Goal: Task Accomplishment & Management: Complete application form

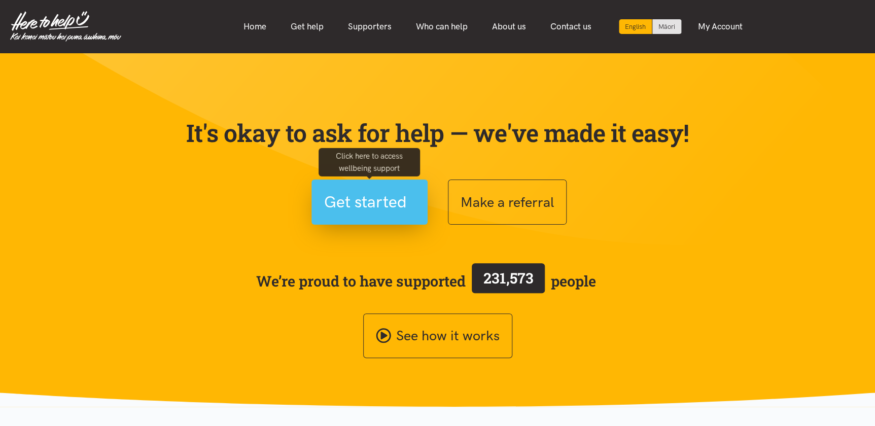
click at [356, 209] on span "Get started" at bounding box center [365, 202] width 83 height 26
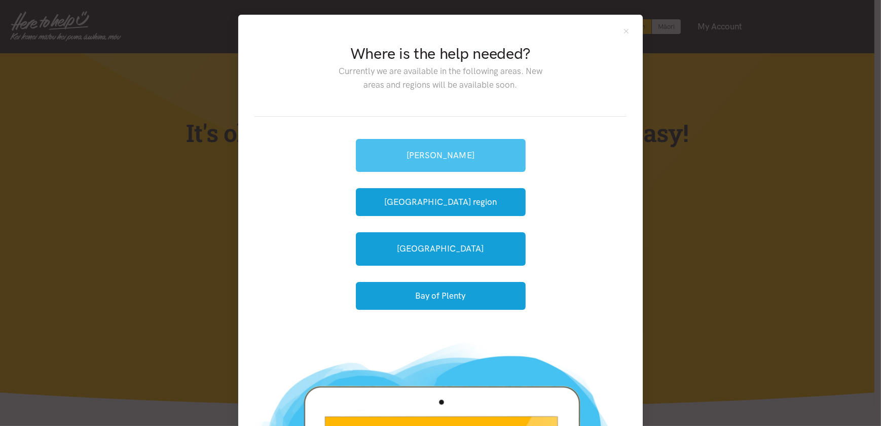
click at [431, 156] on link "[PERSON_NAME]" at bounding box center [441, 155] width 170 height 33
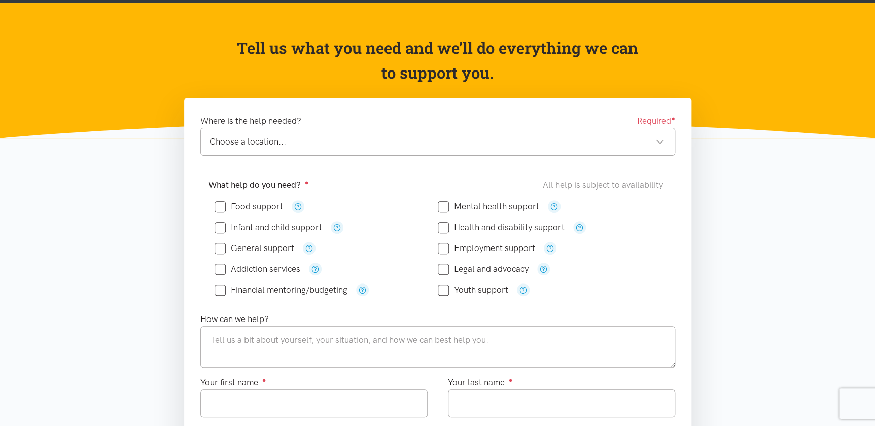
scroll to position [92, 0]
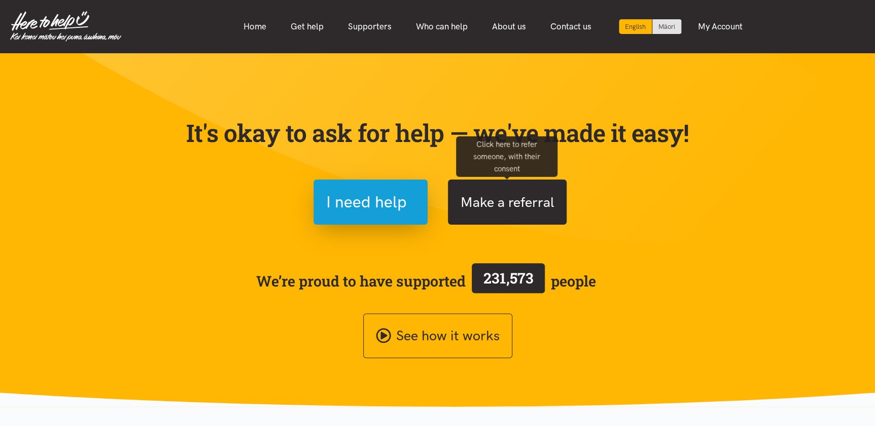
click at [489, 194] on button "Make a referral" at bounding box center [507, 201] width 119 height 45
click at [518, 197] on button "Make a referral" at bounding box center [507, 201] width 119 height 45
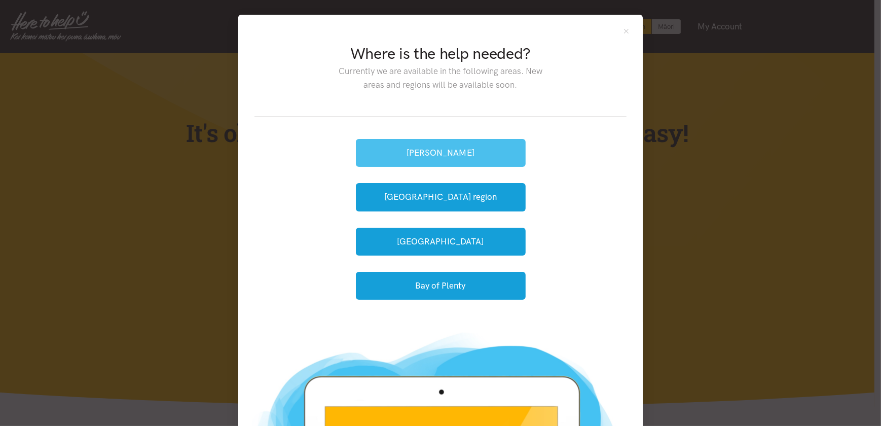
click at [444, 152] on button "Hamilton" at bounding box center [441, 153] width 170 height 28
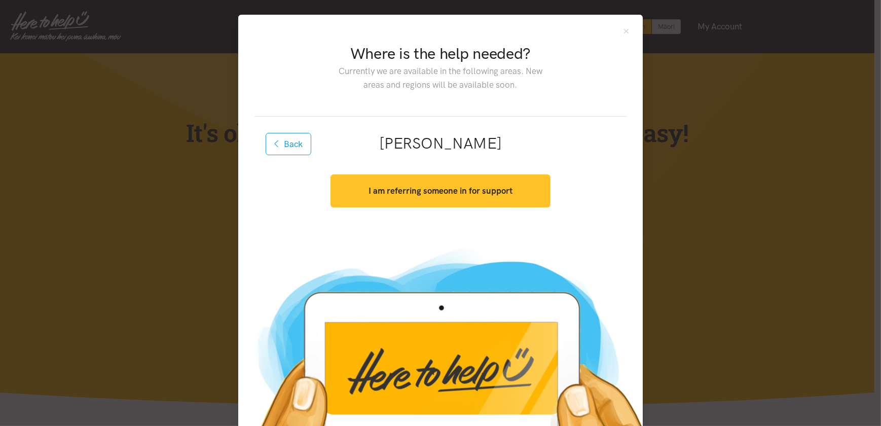
click at [421, 188] on strong "I am referring someone in for support" at bounding box center [441, 191] width 144 height 10
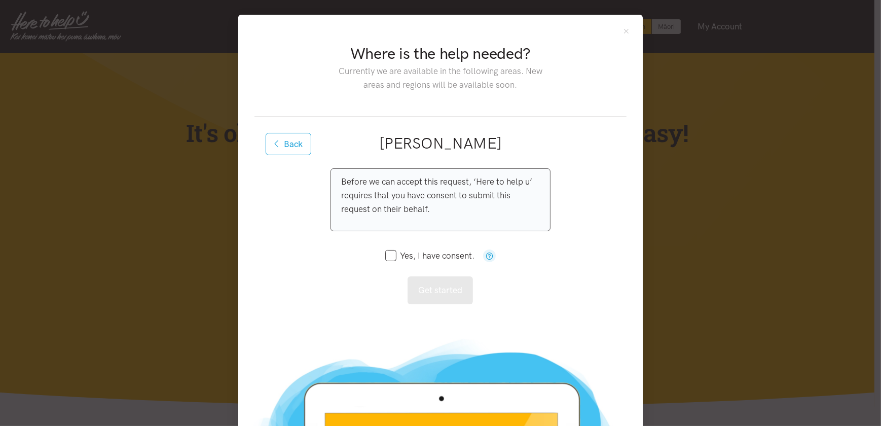
drag, startPoint x: 391, startPoint y: 253, endPoint x: 400, endPoint y: 276, distance: 24.9
click at [390, 253] on input "Yes, I have consent." at bounding box center [429, 255] width 89 height 9
checkbox input "true"
click at [436, 291] on button "Get started" at bounding box center [440, 290] width 65 height 28
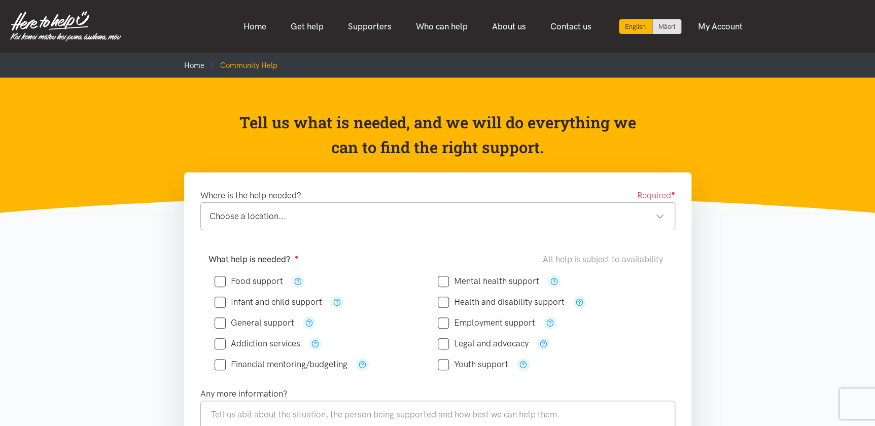
click at [294, 211] on div "Choose a location..." at bounding box center [436, 216] width 455 height 14
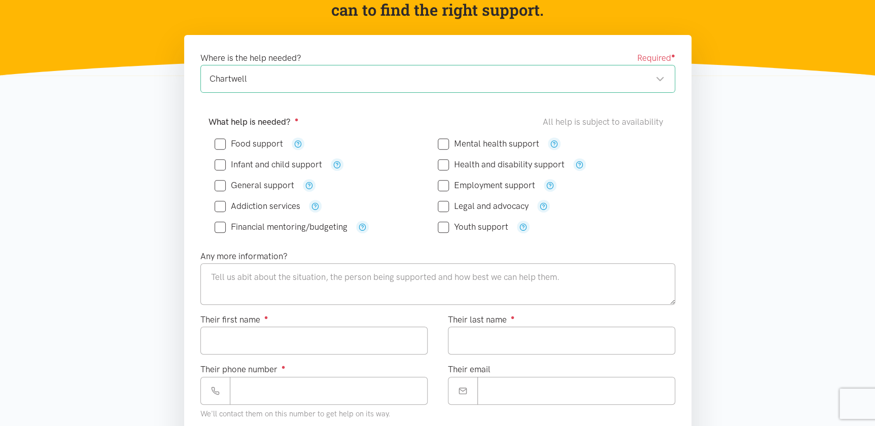
scroll to position [138, 0]
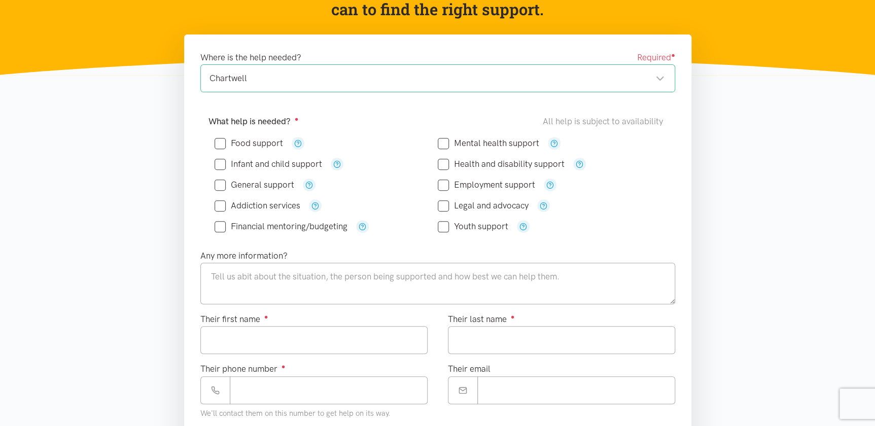
click at [243, 139] on input "Food support" at bounding box center [248, 143] width 68 height 9
checkbox input "true"
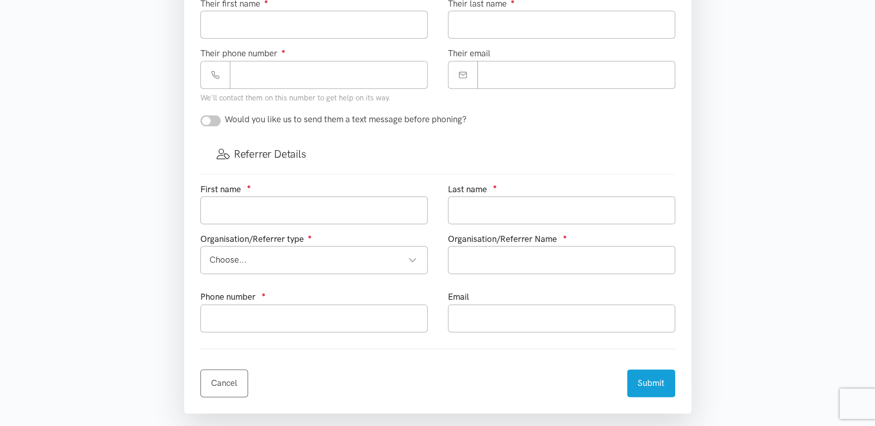
scroll to position [461, 0]
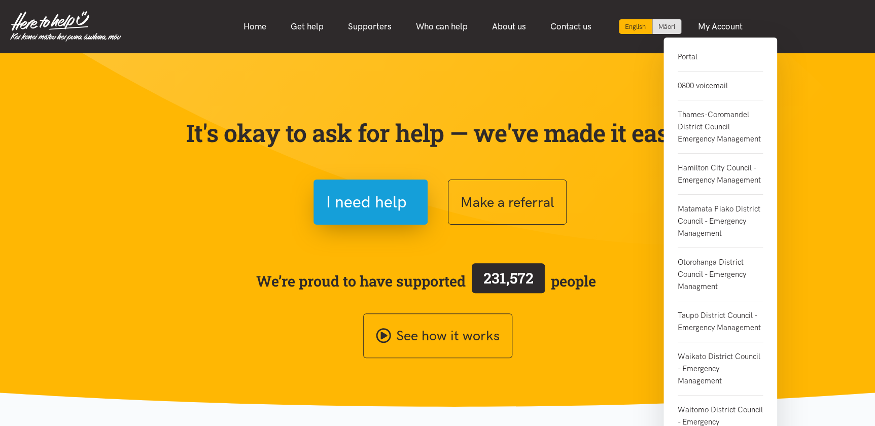
click at [694, 54] on link "Portal" at bounding box center [719, 61] width 85 height 21
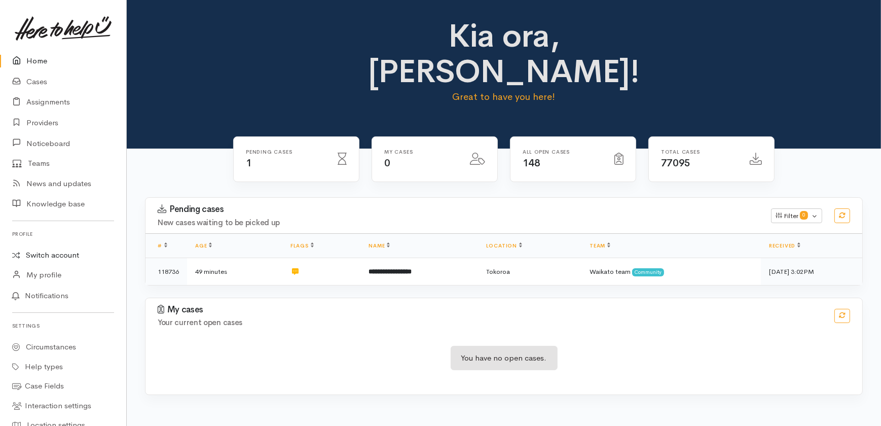
click at [65, 255] on link "Switch account" at bounding box center [63, 255] width 126 height 20
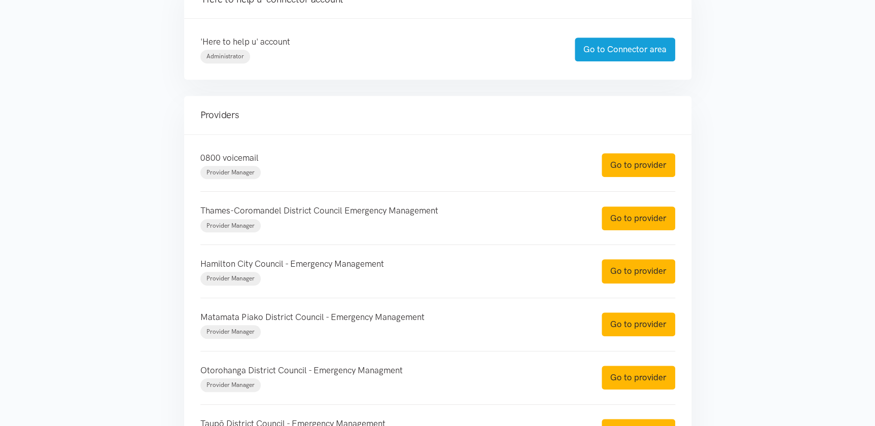
scroll to position [276, 0]
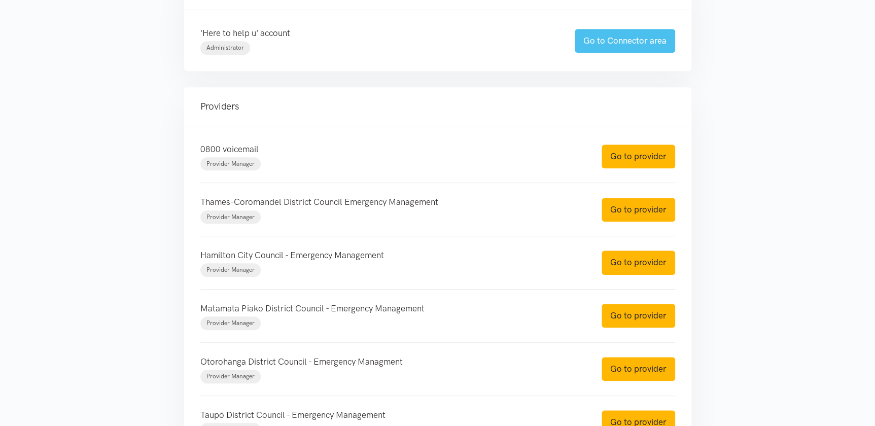
click at [619, 38] on link "Go to Connector area" at bounding box center [624, 41] width 100 height 24
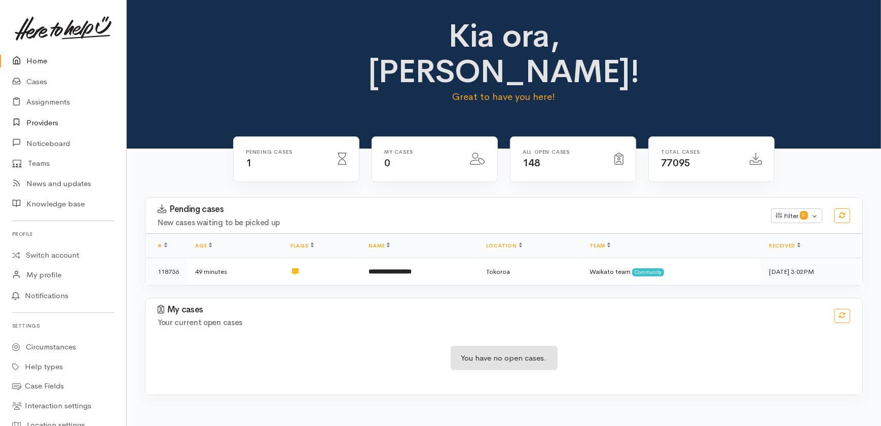
click at [45, 120] on link "Providers" at bounding box center [63, 123] width 126 height 21
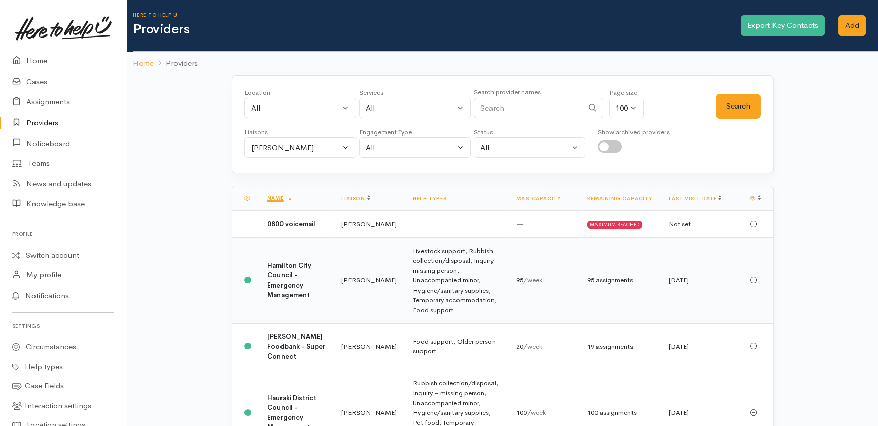
click at [284, 277] on b "Hamilton City Council - Emergency Management" at bounding box center [289, 280] width 44 height 39
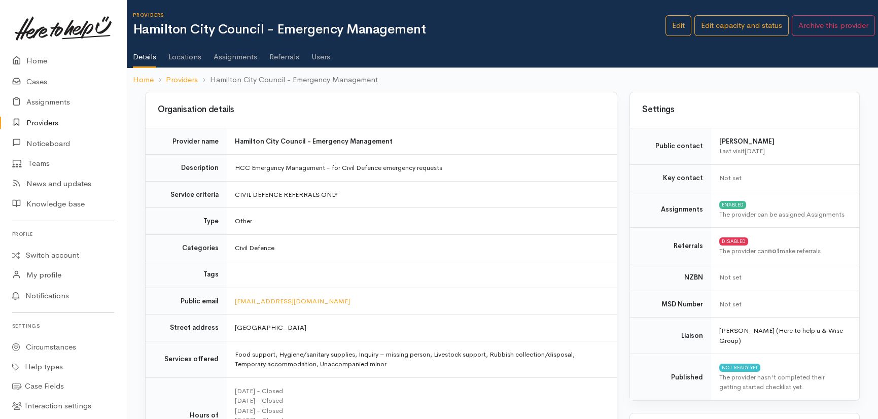
click at [322, 57] on link "Users" at bounding box center [320, 53] width 19 height 28
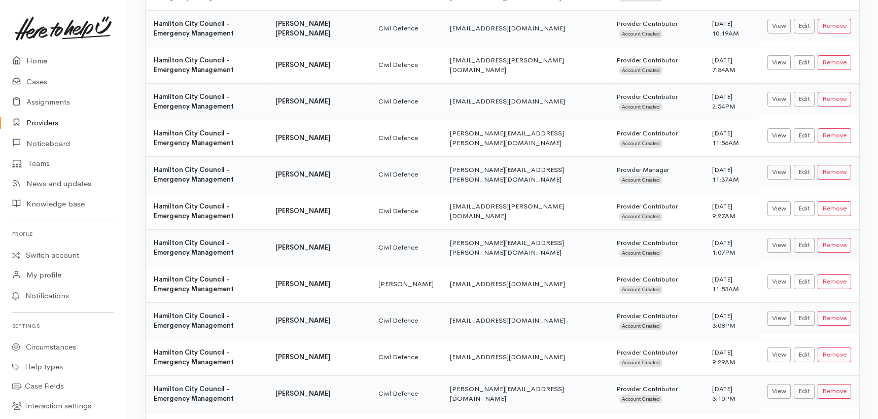
scroll to position [435, 0]
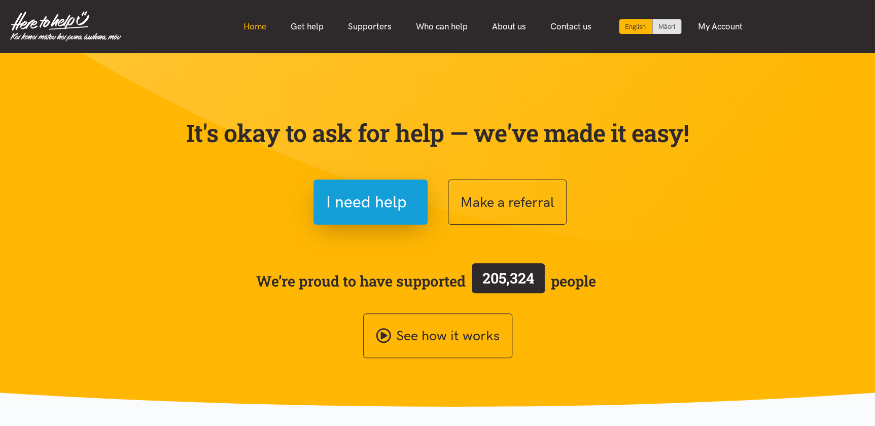
click at [257, 25] on link "Home" at bounding box center [254, 27] width 47 height 22
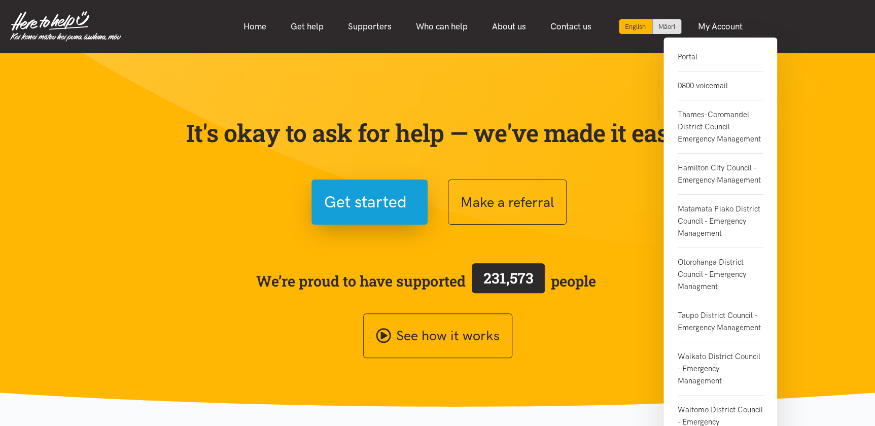
click at [695, 57] on link "Portal" at bounding box center [719, 61] width 85 height 21
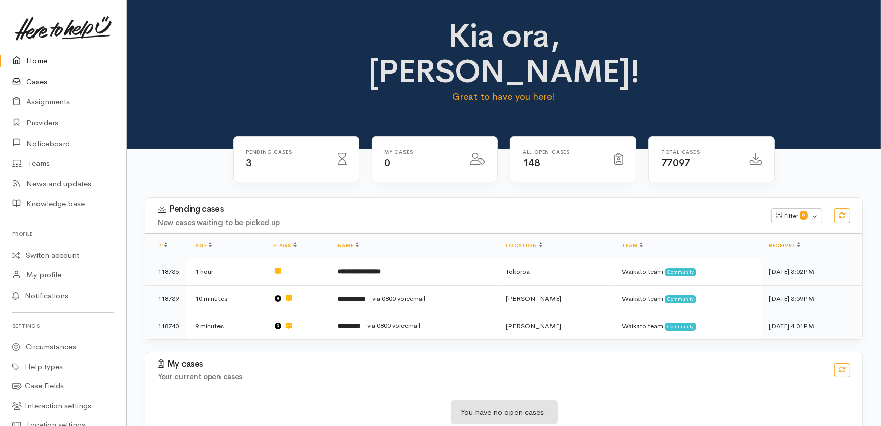
click at [34, 82] on link "Cases" at bounding box center [63, 81] width 126 height 21
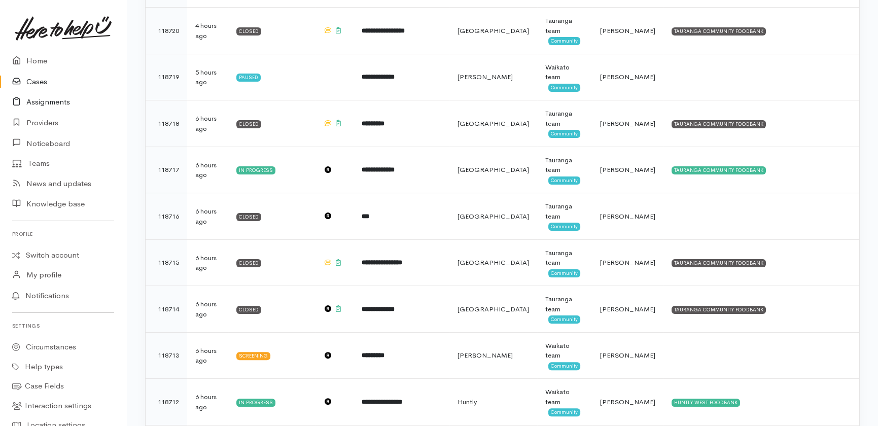
scroll to position [737, 0]
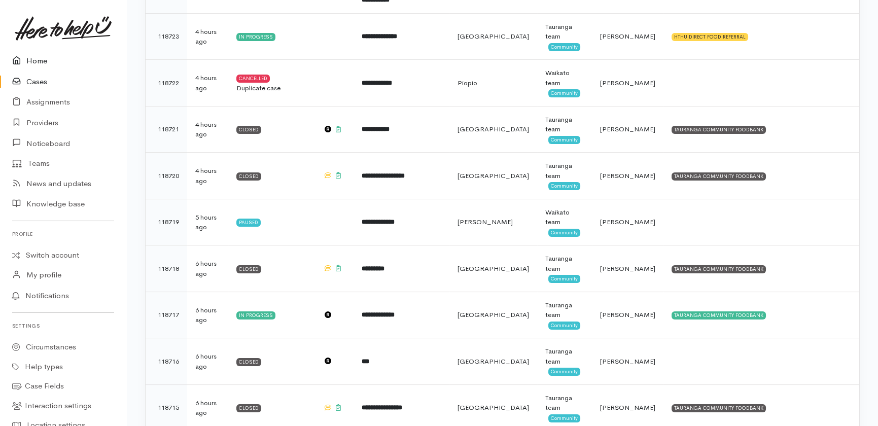
click at [41, 60] on link "Home" at bounding box center [63, 61] width 126 height 21
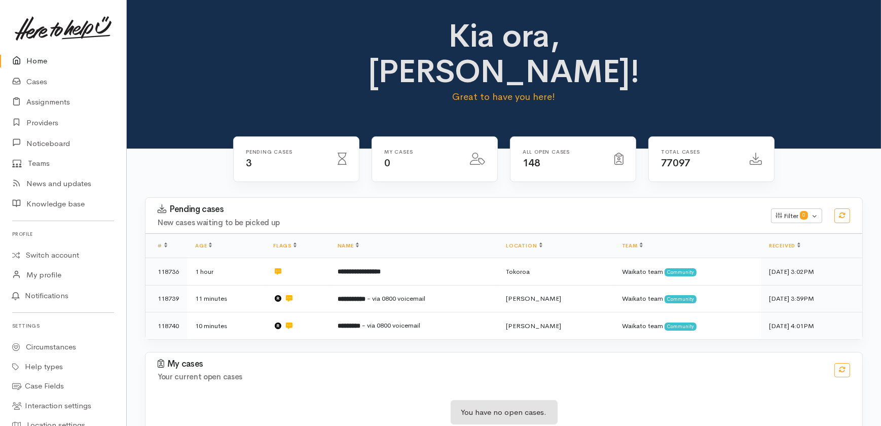
click at [40, 59] on link "Home" at bounding box center [63, 61] width 126 height 21
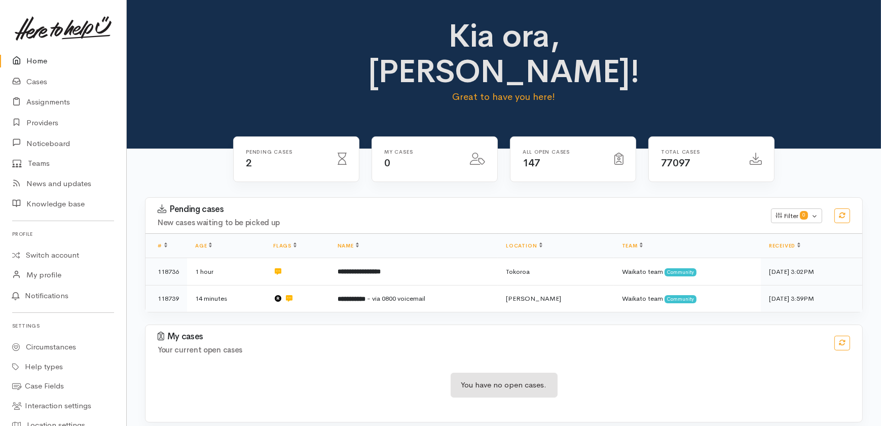
click at [30, 60] on link "Home" at bounding box center [63, 61] width 126 height 21
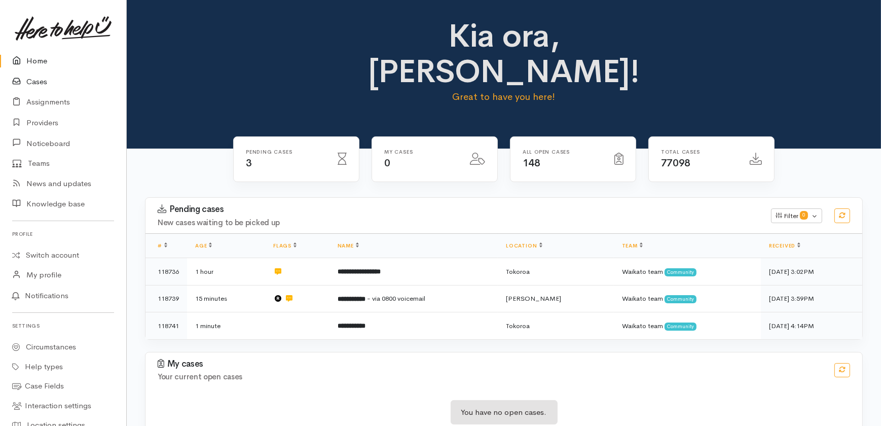
click at [35, 82] on link "Cases" at bounding box center [63, 81] width 126 height 21
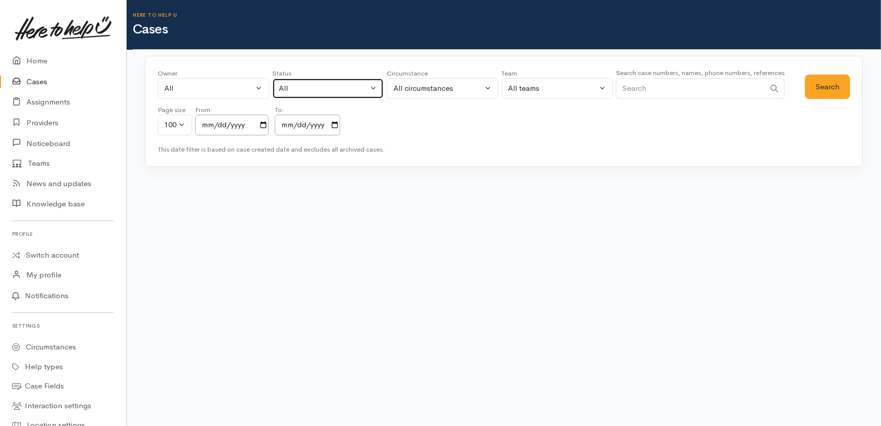
drag, startPoint x: 382, startPoint y: 88, endPoint x: 335, endPoint y: 89, distance: 47.2
click at [379, 88] on button "All" at bounding box center [328, 88] width 112 height 21
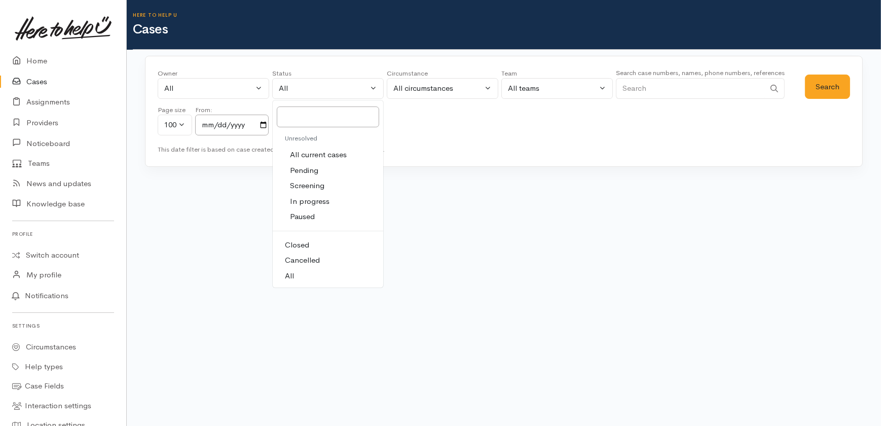
drag, startPoint x: 314, startPoint y: 155, endPoint x: 572, endPoint y: 143, distance: 258.9
click at [318, 155] on span "All current cases" at bounding box center [318, 155] width 57 height 12
select select "Unresolved"
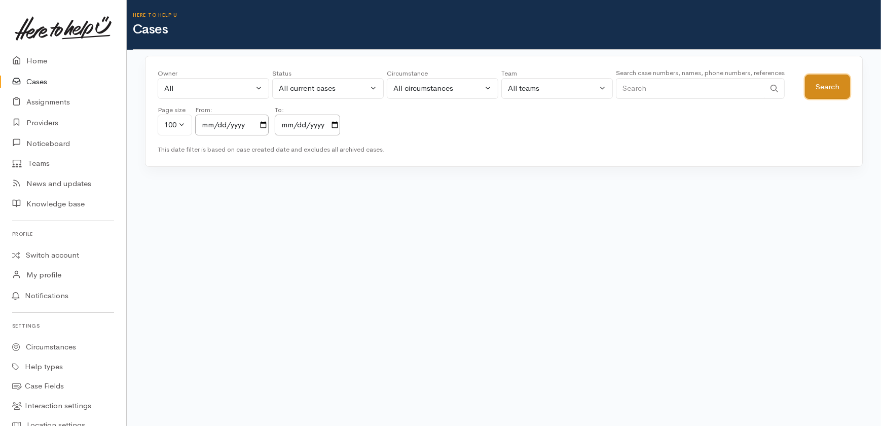
click at [817, 88] on button "Search" at bounding box center [827, 87] width 45 height 25
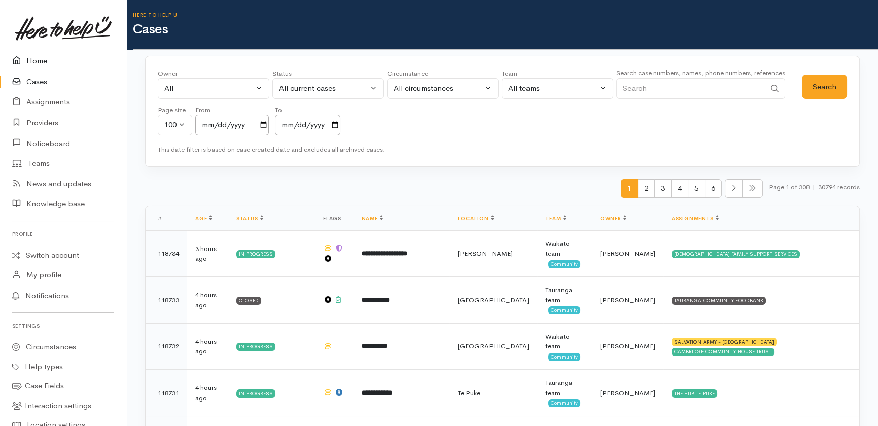
click at [45, 61] on link "Home" at bounding box center [63, 61] width 126 height 21
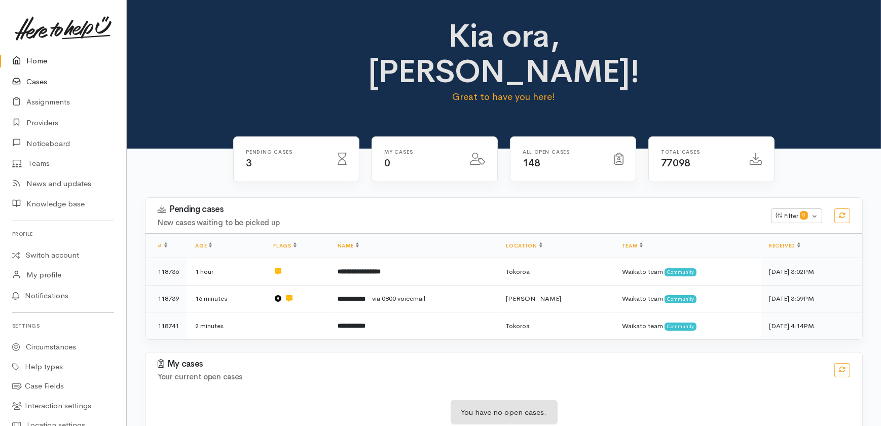
click at [35, 79] on link "Cases" at bounding box center [63, 81] width 126 height 21
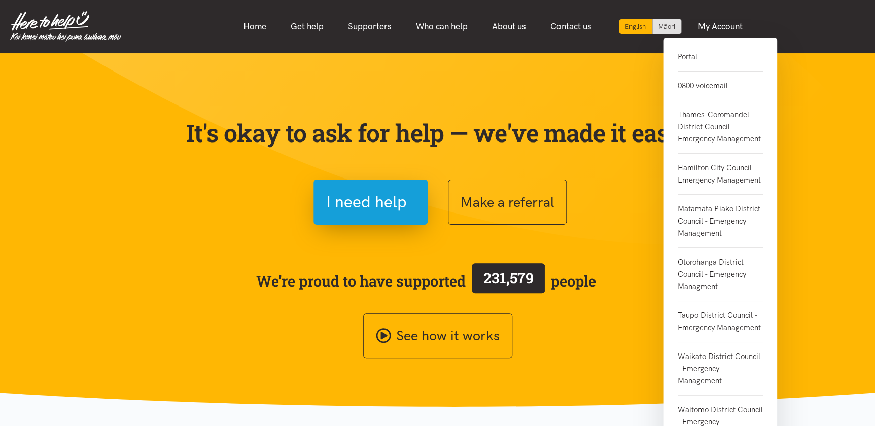
click at [690, 56] on link "Portal" at bounding box center [719, 61] width 85 height 21
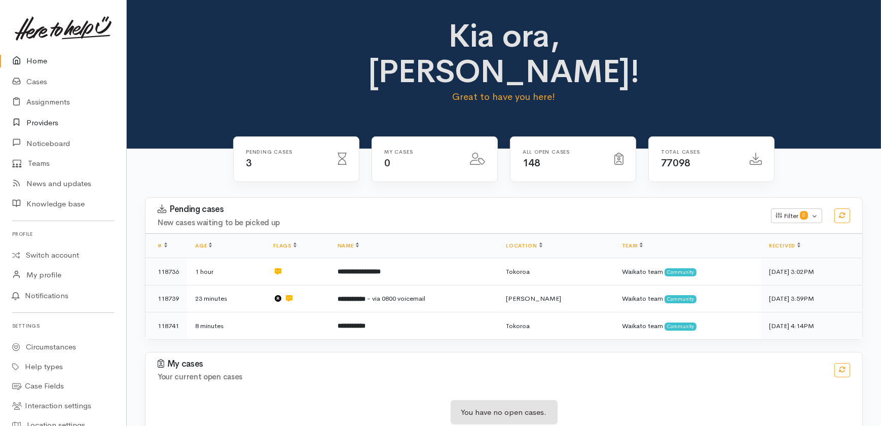
click at [39, 121] on link "Providers" at bounding box center [63, 123] width 126 height 21
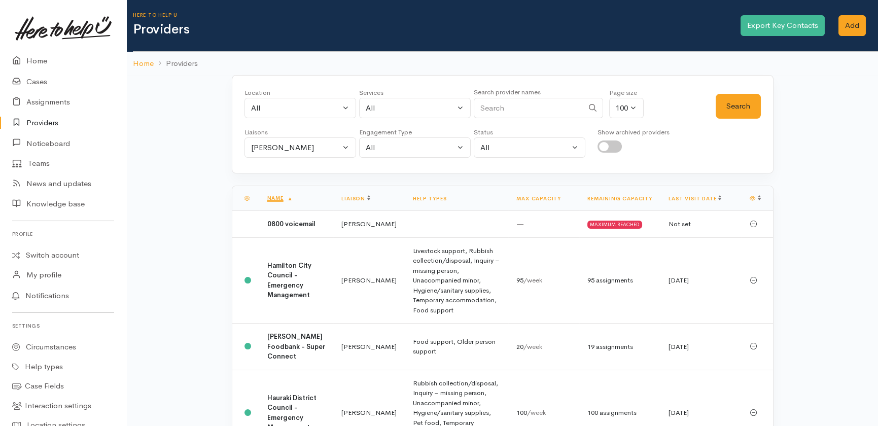
click at [509, 105] on input "Search" at bounding box center [529, 108] width 110 height 21
click at [313, 148] on div "[PERSON_NAME]" at bounding box center [295, 148] width 89 height 12
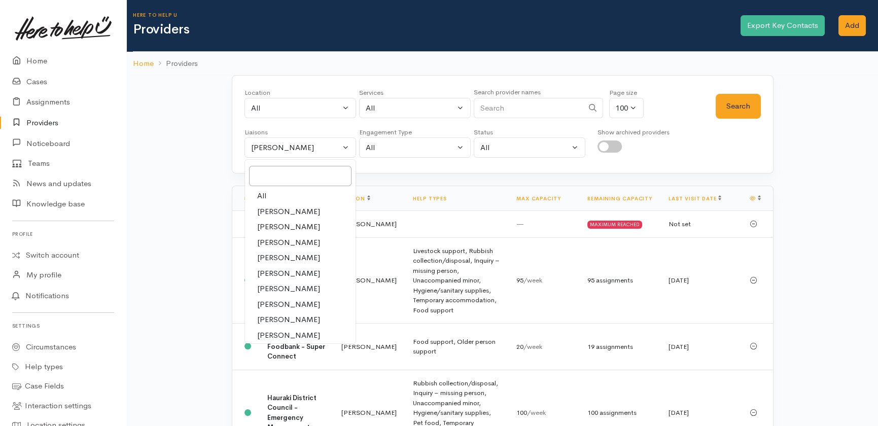
click at [268, 191] on link "All" at bounding box center [300, 196] width 111 height 16
select select "null"
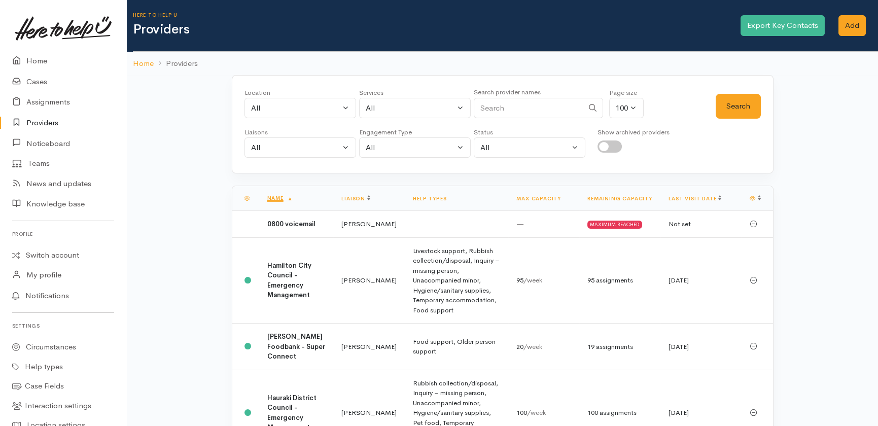
click at [527, 105] on input "Search" at bounding box center [529, 108] width 110 height 21
type input "HIP"
click at [732, 111] on button "Search" at bounding box center [737, 106] width 45 height 25
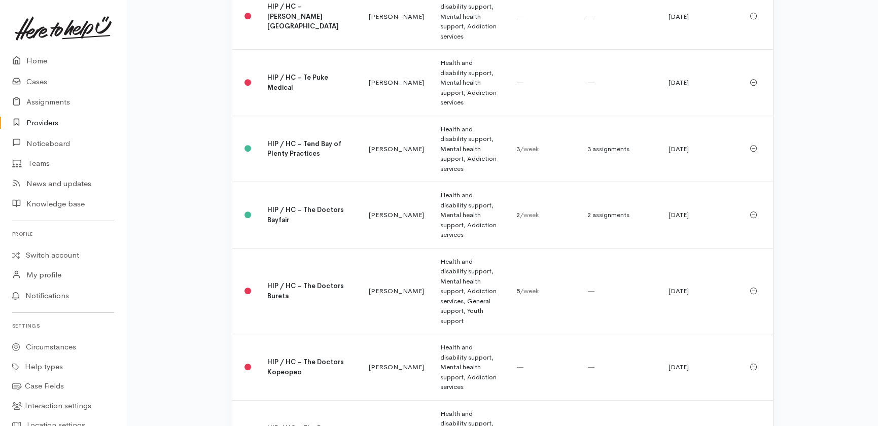
scroll to position [1365, 0]
